Goal: Task Accomplishment & Management: Manage account settings

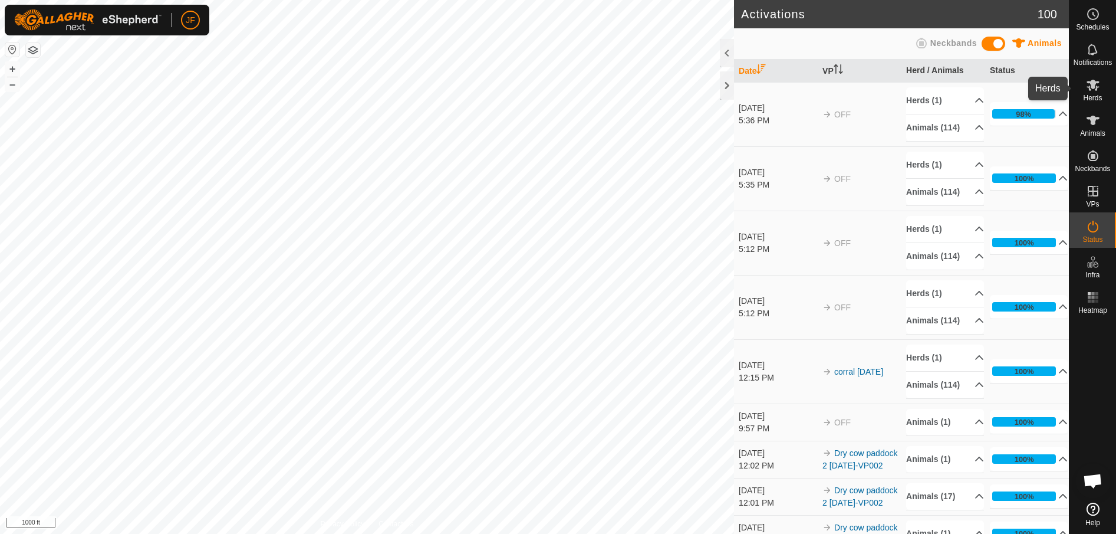
click at [1088, 83] on icon at bounding box center [1093, 85] width 13 height 11
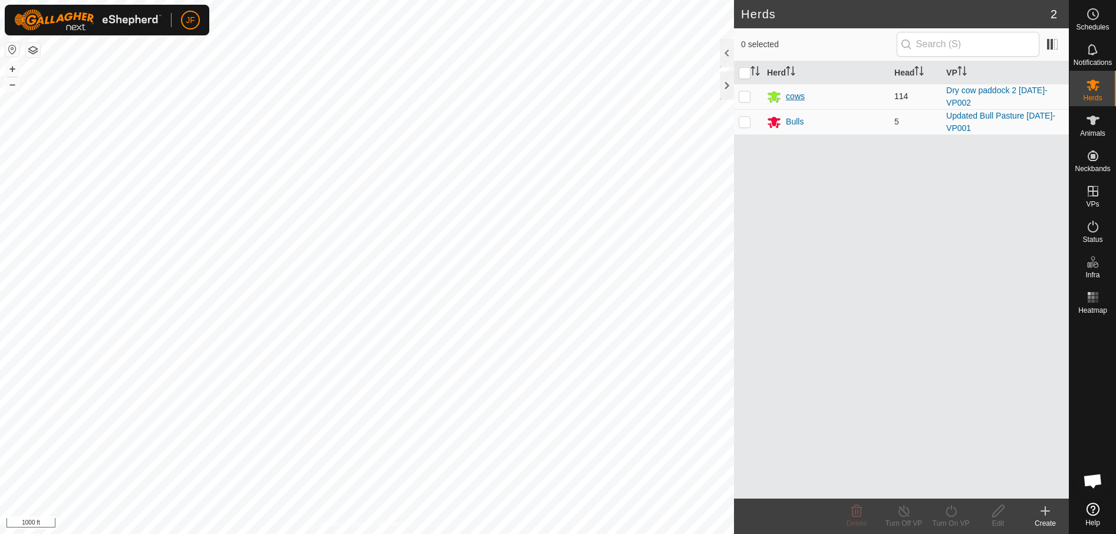
click at [796, 90] on div "cows" at bounding box center [795, 96] width 19 height 12
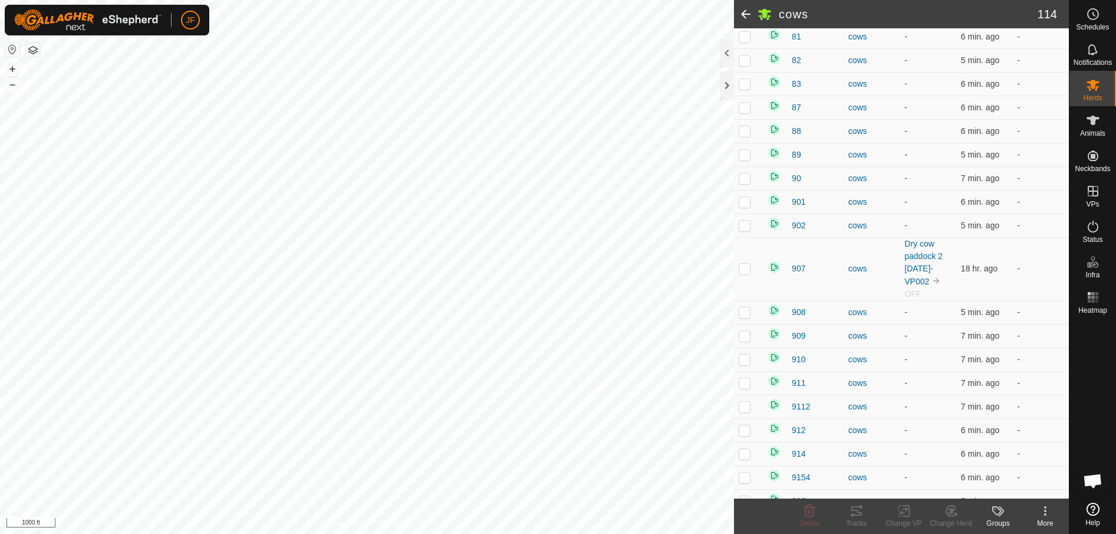
scroll to position [2337, 0]
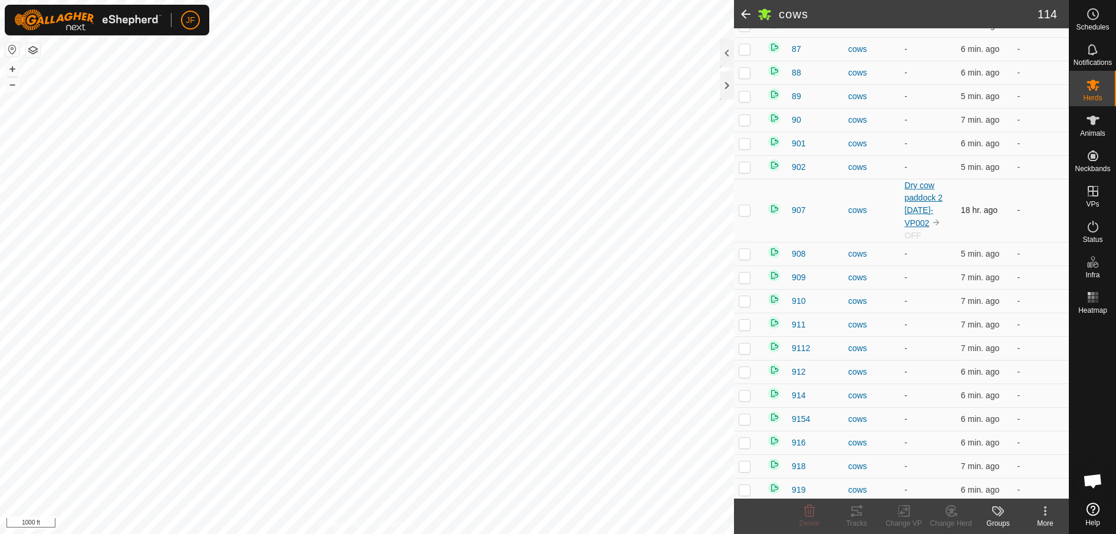
click at [915, 205] on link "Dry cow paddock 2 [DATE]-VP002" at bounding box center [923, 203] width 38 height 47
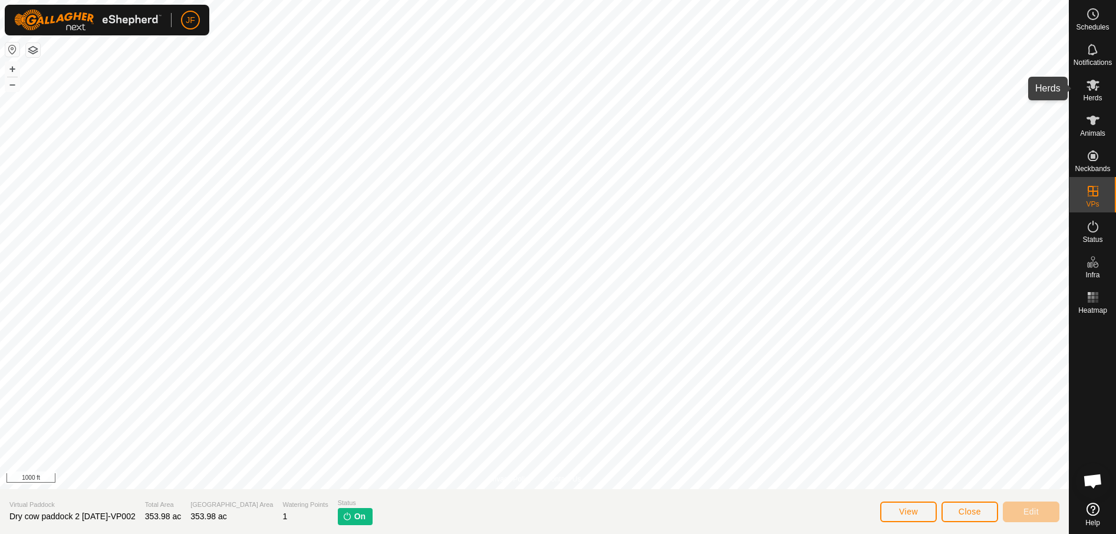
click at [1086, 91] on icon at bounding box center [1093, 85] width 14 height 14
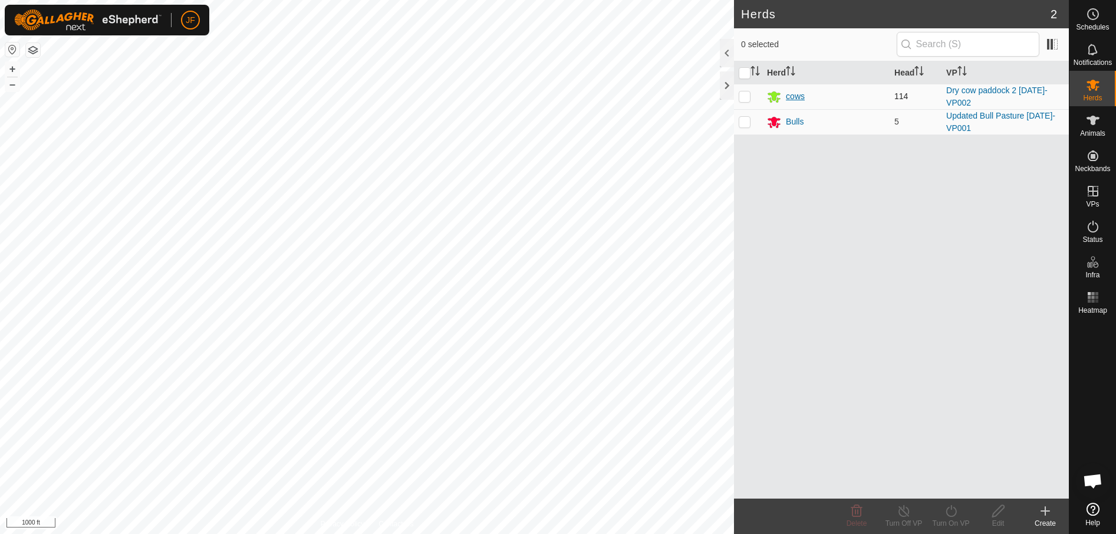
click at [793, 93] on div "cows" at bounding box center [795, 96] width 19 height 12
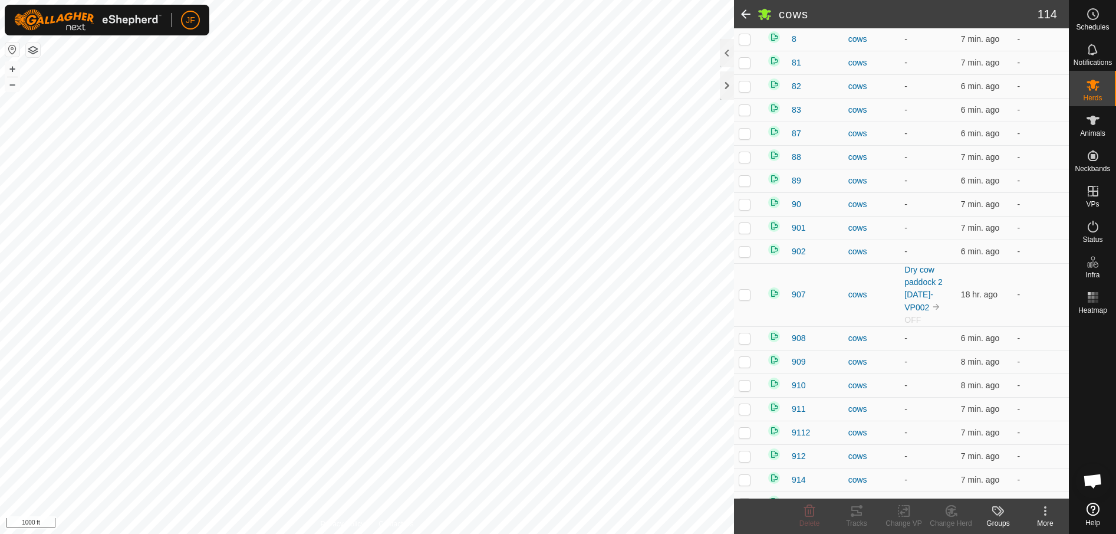
scroll to position [2170, 0]
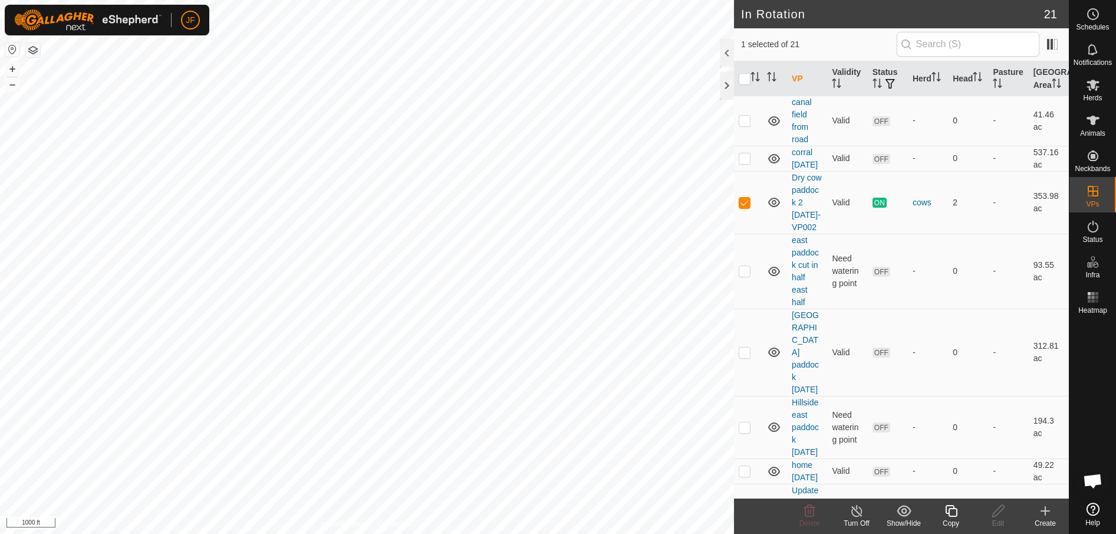
scroll to position [972, 0]
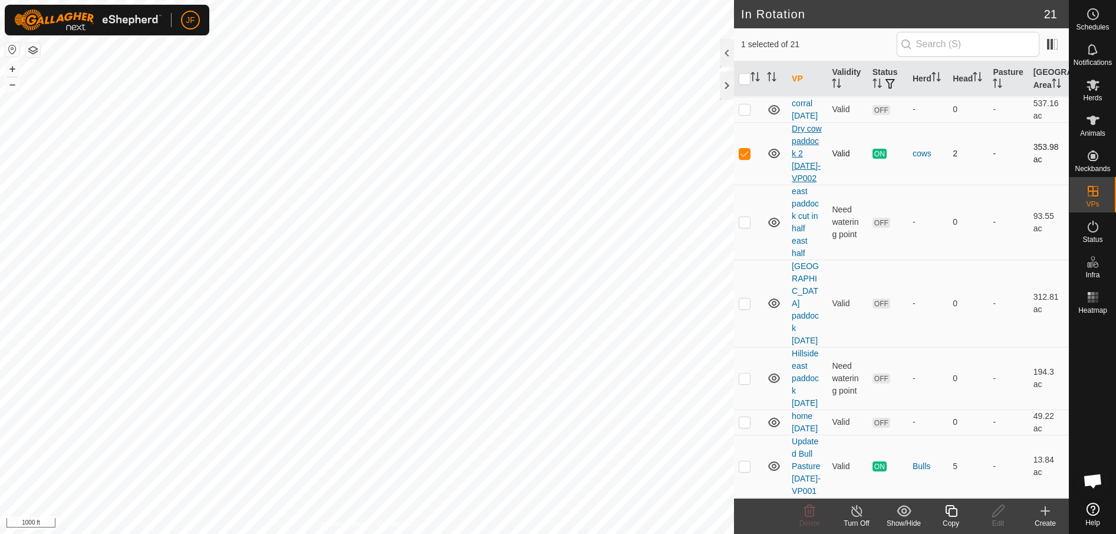
click at [806, 183] on link "Dry cow paddock 2 [DATE]-VP002" at bounding box center [807, 153] width 30 height 59
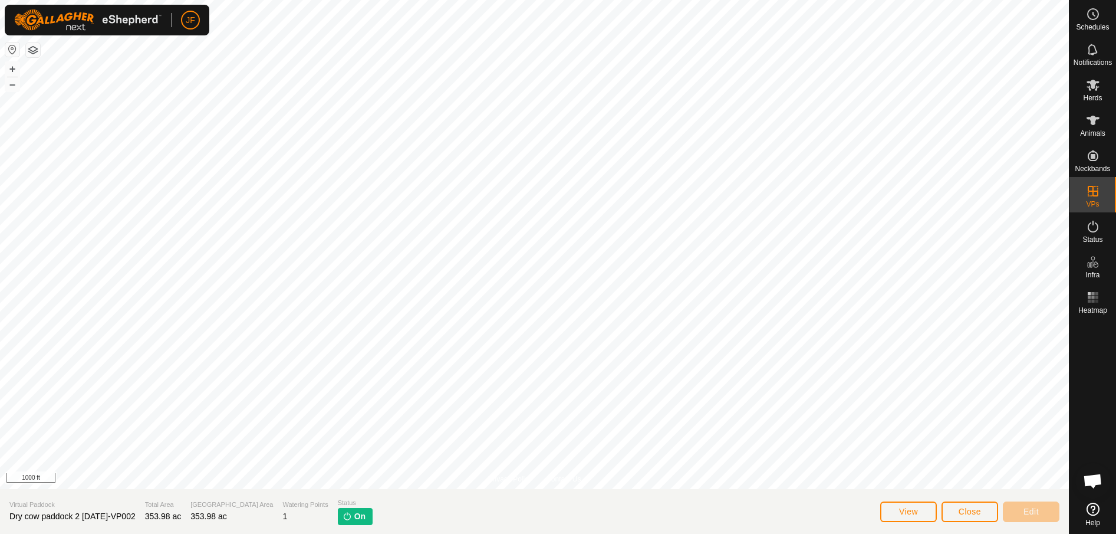
click at [343, 511] on img at bounding box center [347, 515] width 9 height 9
click at [973, 509] on span "Close" at bounding box center [970, 510] width 22 height 9
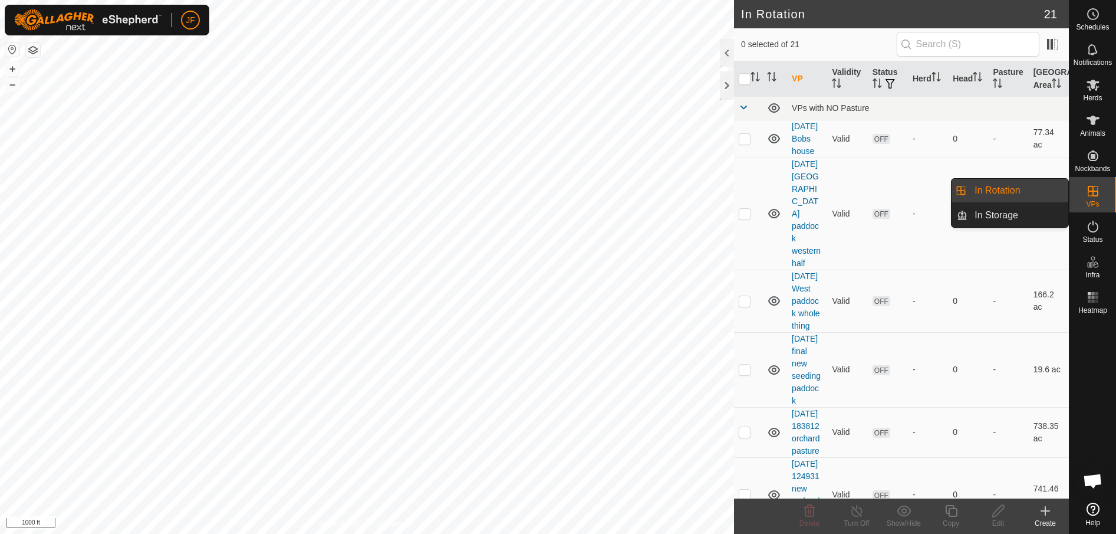
click at [1092, 189] on icon at bounding box center [1093, 191] width 14 height 14
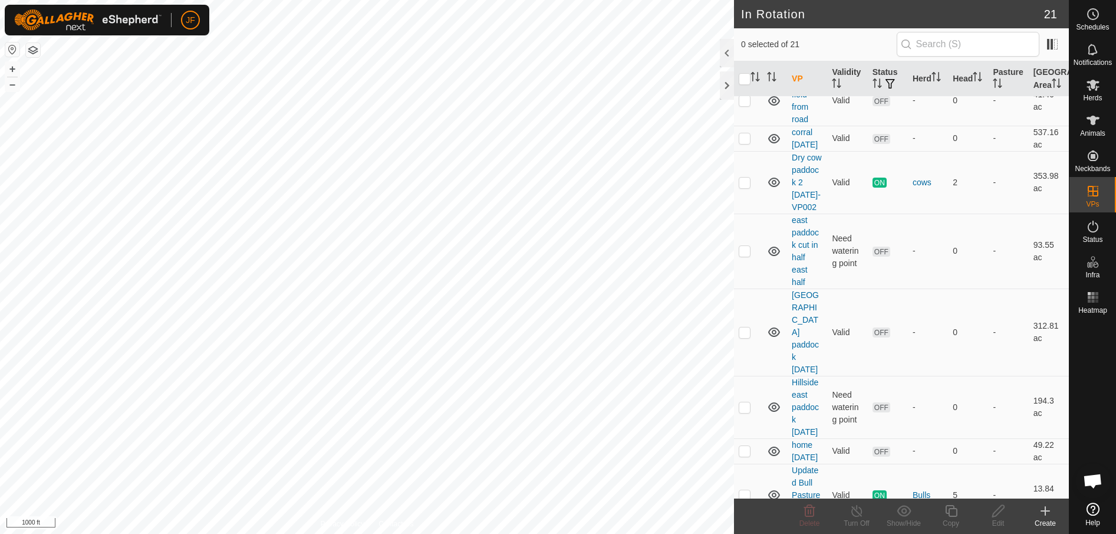
scroll to position [982, 0]
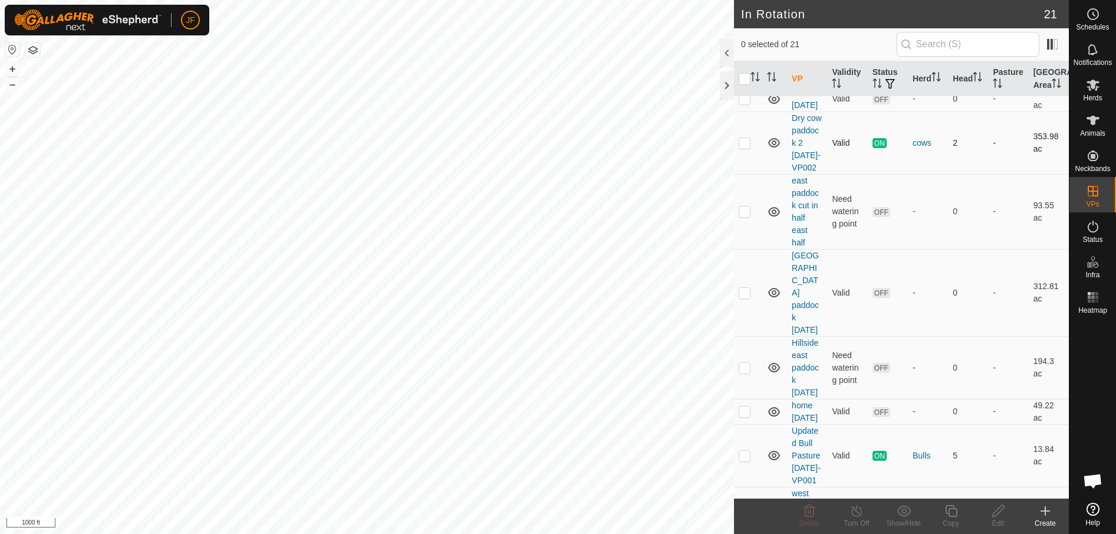
click at [746, 147] on p-checkbox at bounding box center [745, 142] width 12 height 9
checkbox input "true"
click at [855, 505] on icon at bounding box center [857, 510] width 15 height 14
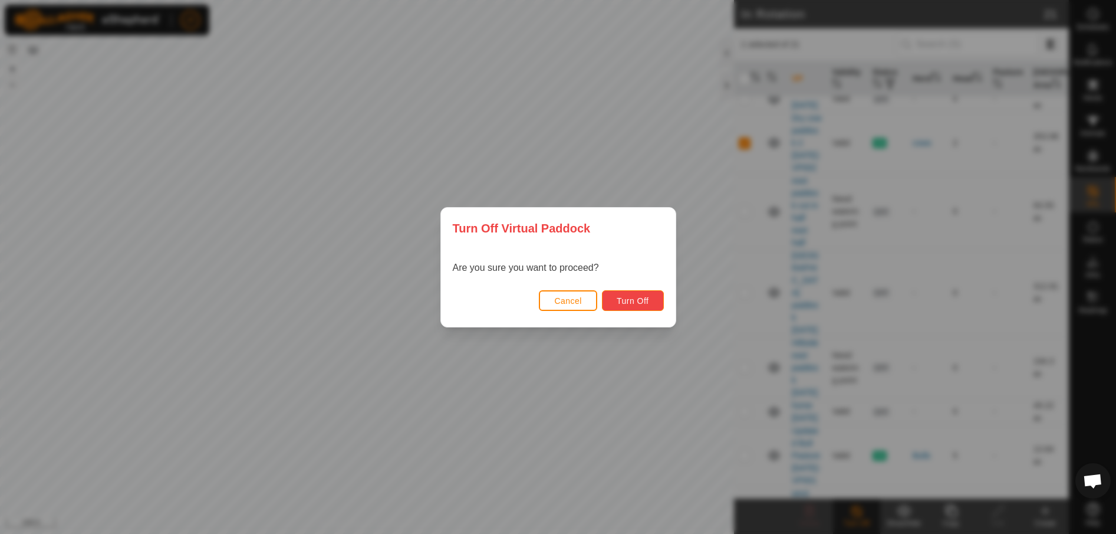
click at [623, 294] on button "Turn Off" at bounding box center [633, 300] width 62 height 21
